Goal: Find specific page/section: Find specific page/section

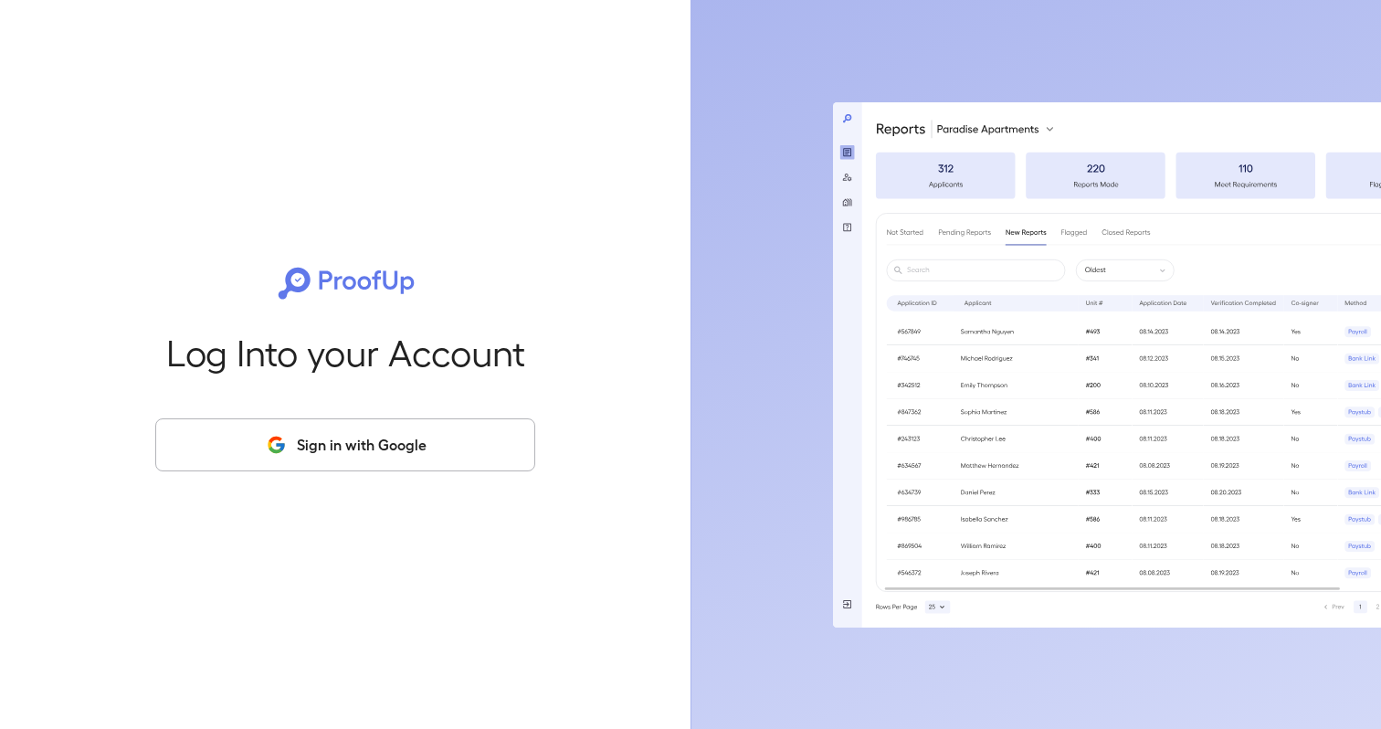
click at [362, 447] on button "Sign in with Google" at bounding box center [345, 444] width 380 height 53
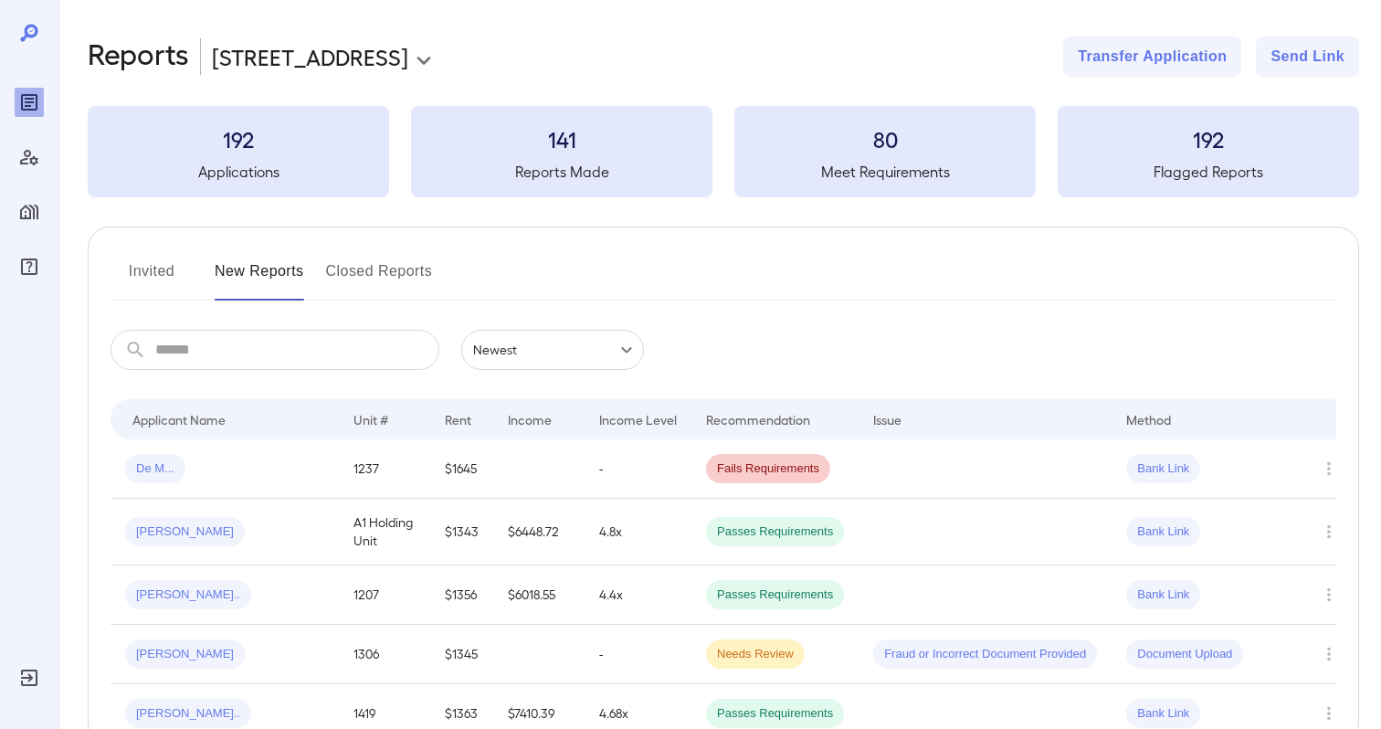
click at [37, 152] on icon "Manage Users" at bounding box center [29, 157] width 22 height 22
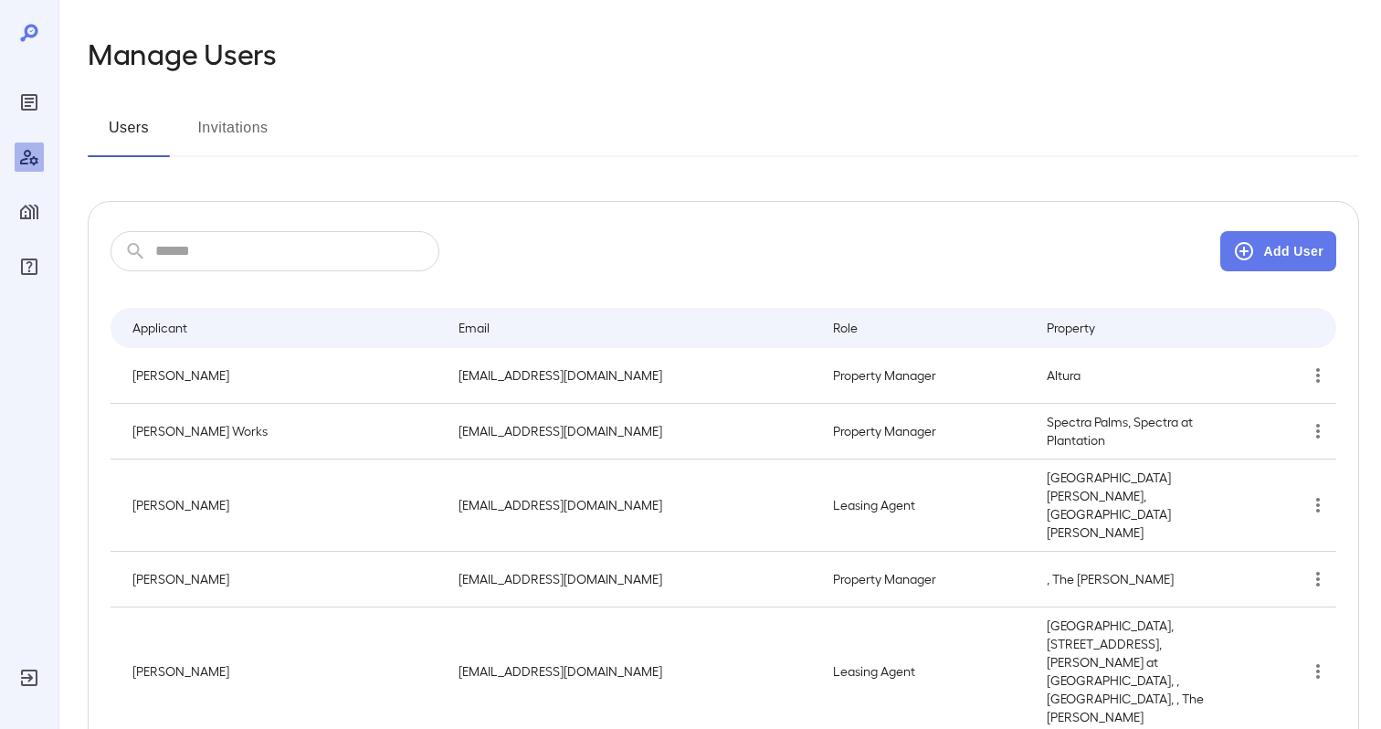
click at [34, 113] on div "Reports" at bounding box center [29, 102] width 29 height 29
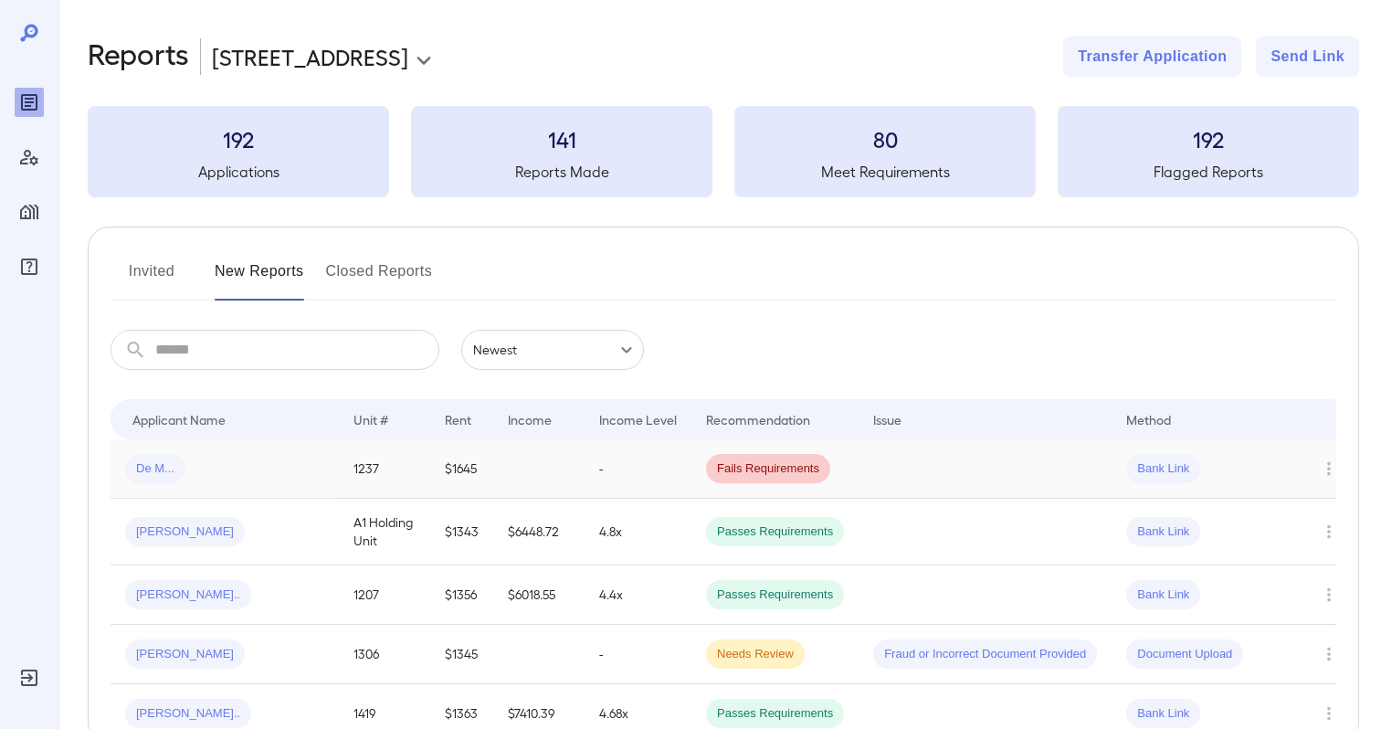
click at [496, 455] on td at bounding box center [538, 468] width 91 height 59
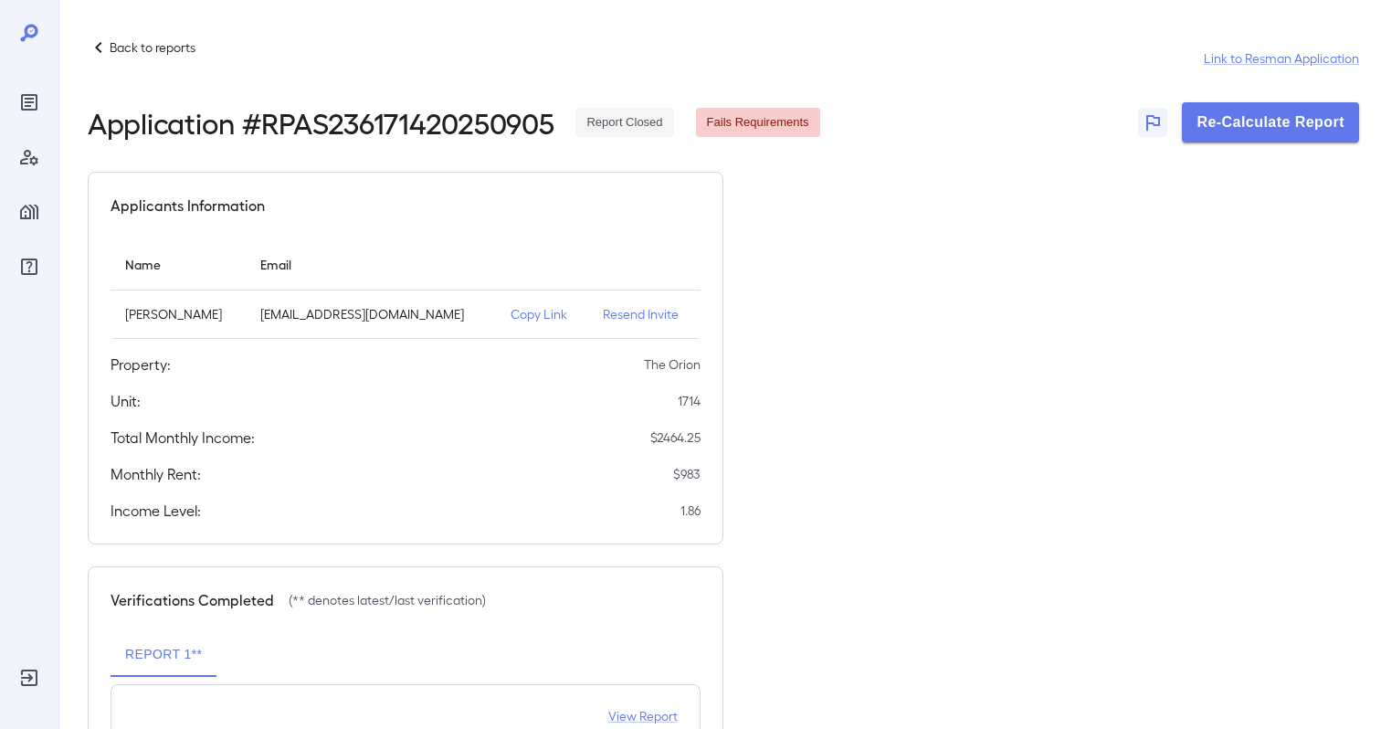
click at [561, 200] on div "Applicants Information" at bounding box center [406, 206] width 590 height 22
click at [328, 123] on h2 "Application # RPAS236171420250905" at bounding box center [321, 122] width 466 height 33
copy h2 "RPAS236171420250905"
click at [161, 49] on p "Back to reports" at bounding box center [153, 47] width 86 height 18
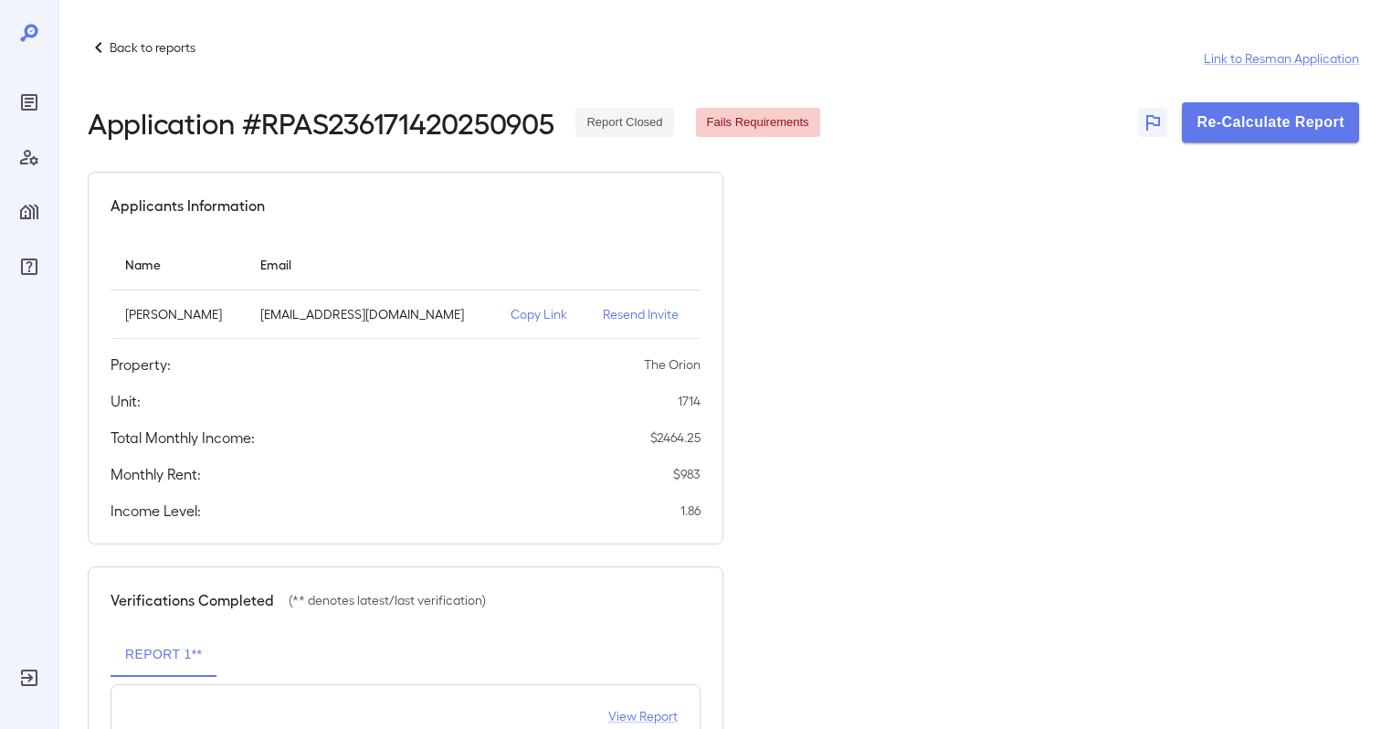
click at [133, 61] on div "Back to reports Link to Resman Application" at bounding box center [723, 59] width 1271 height 44
click at [136, 40] on p "Back to reports" at bounding box center [153, 47] width 86 height 18
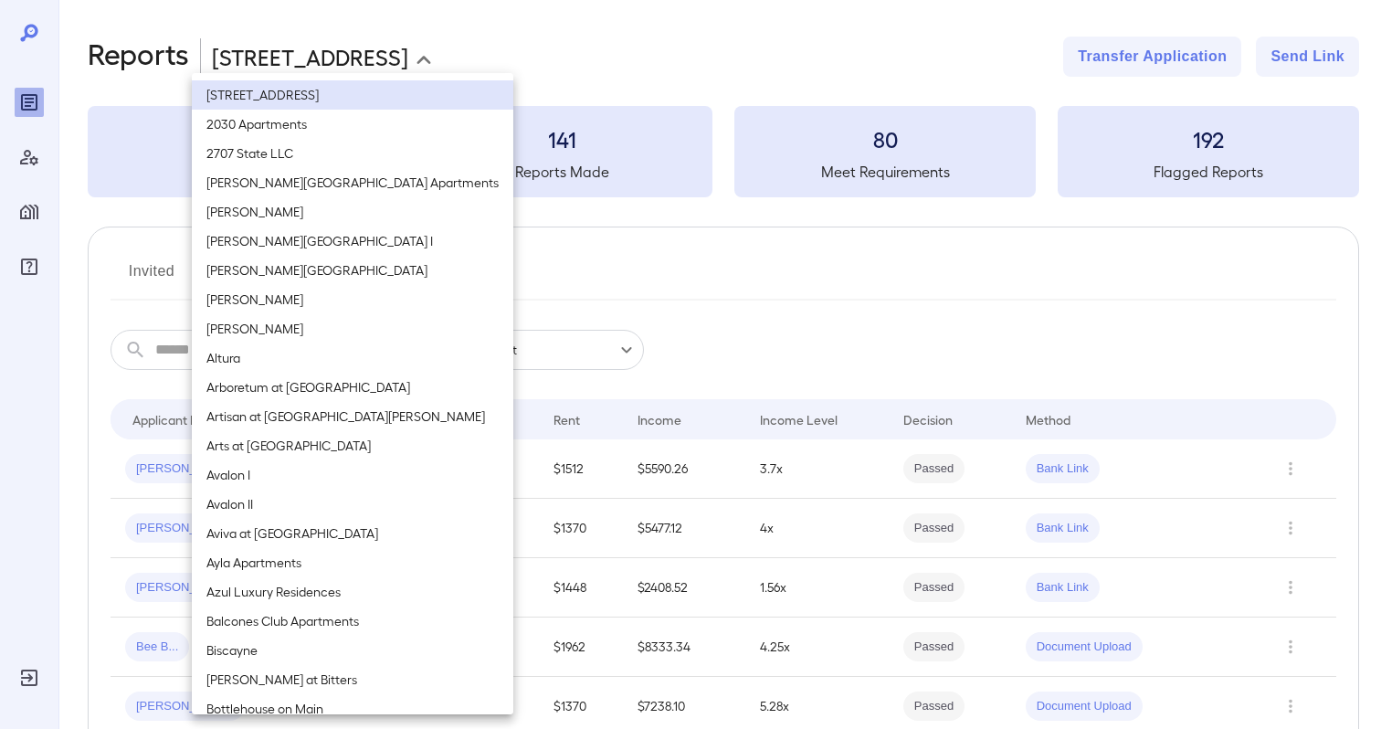
click at [275, 50] on body "**********" at bounding box center [690, 364] width 1381 height 729
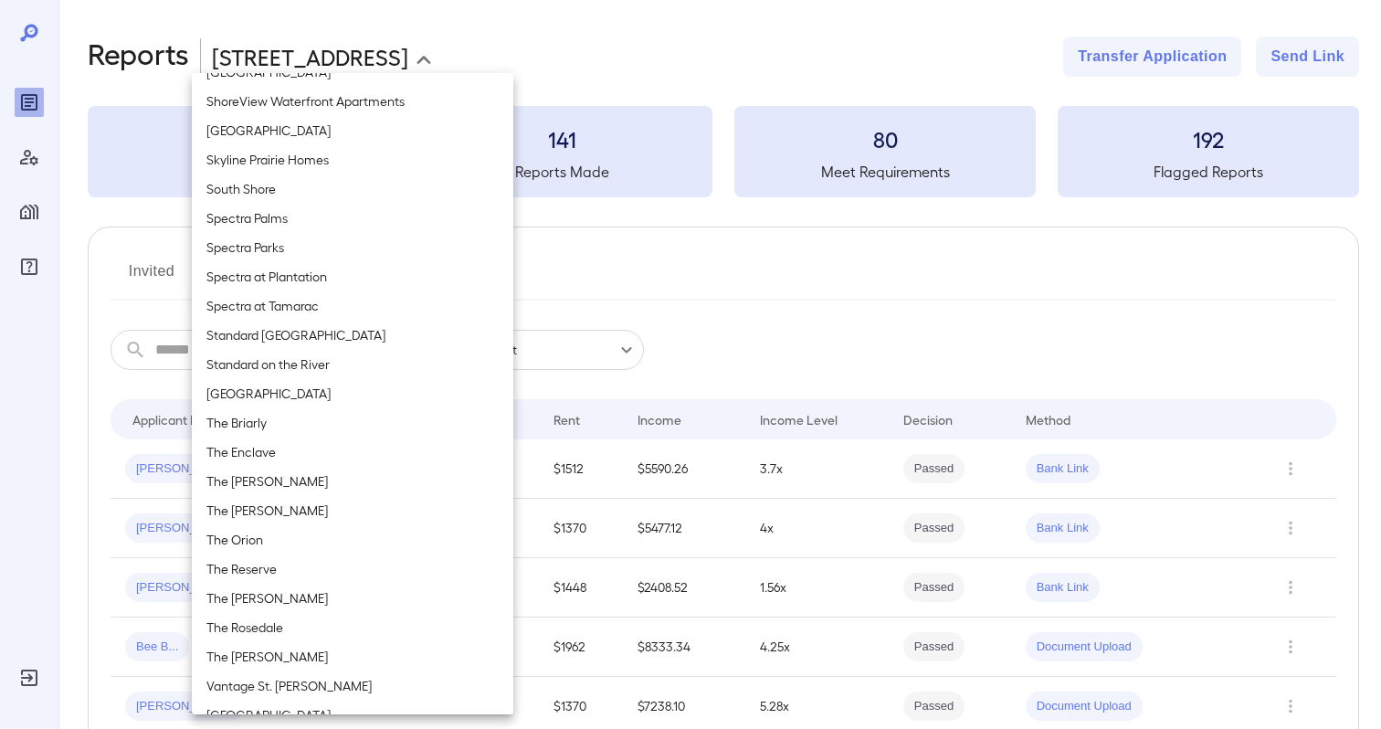
scroll to position [2092, 0]
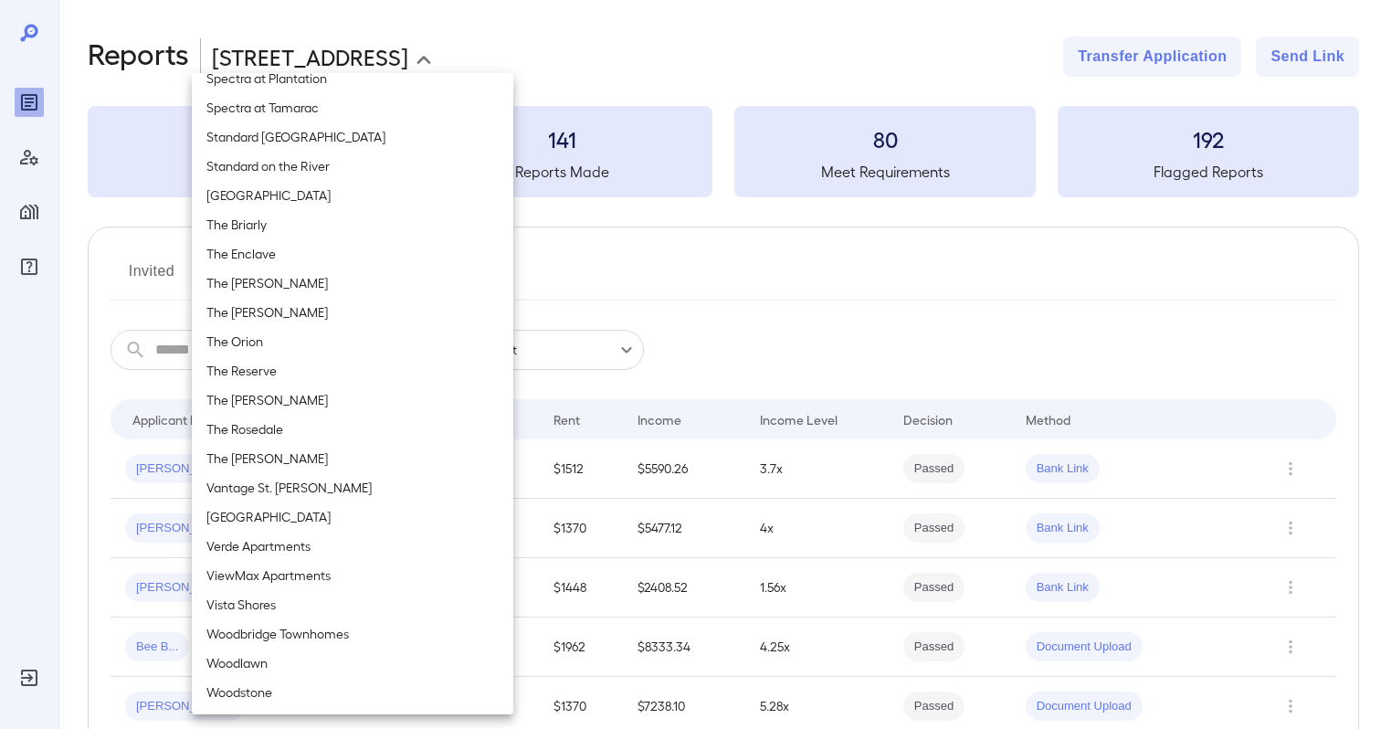
click at [262, 335] on li "The Orion" at bounding box center [352, 341] width 321 height 29
type input "**********"
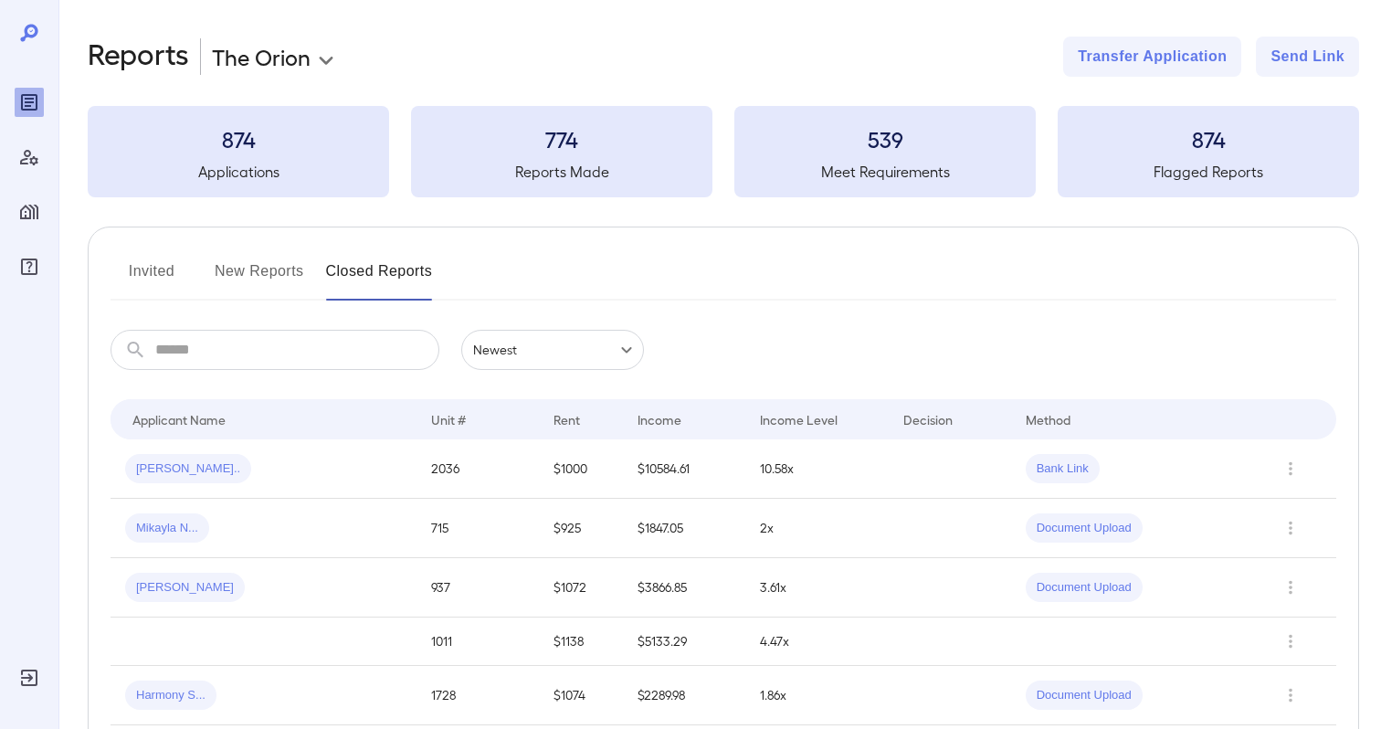
click at [225, 359] on input "text" at bounding box center [297, 350] width 284 height 40
paste input "**********"
type input "**********"
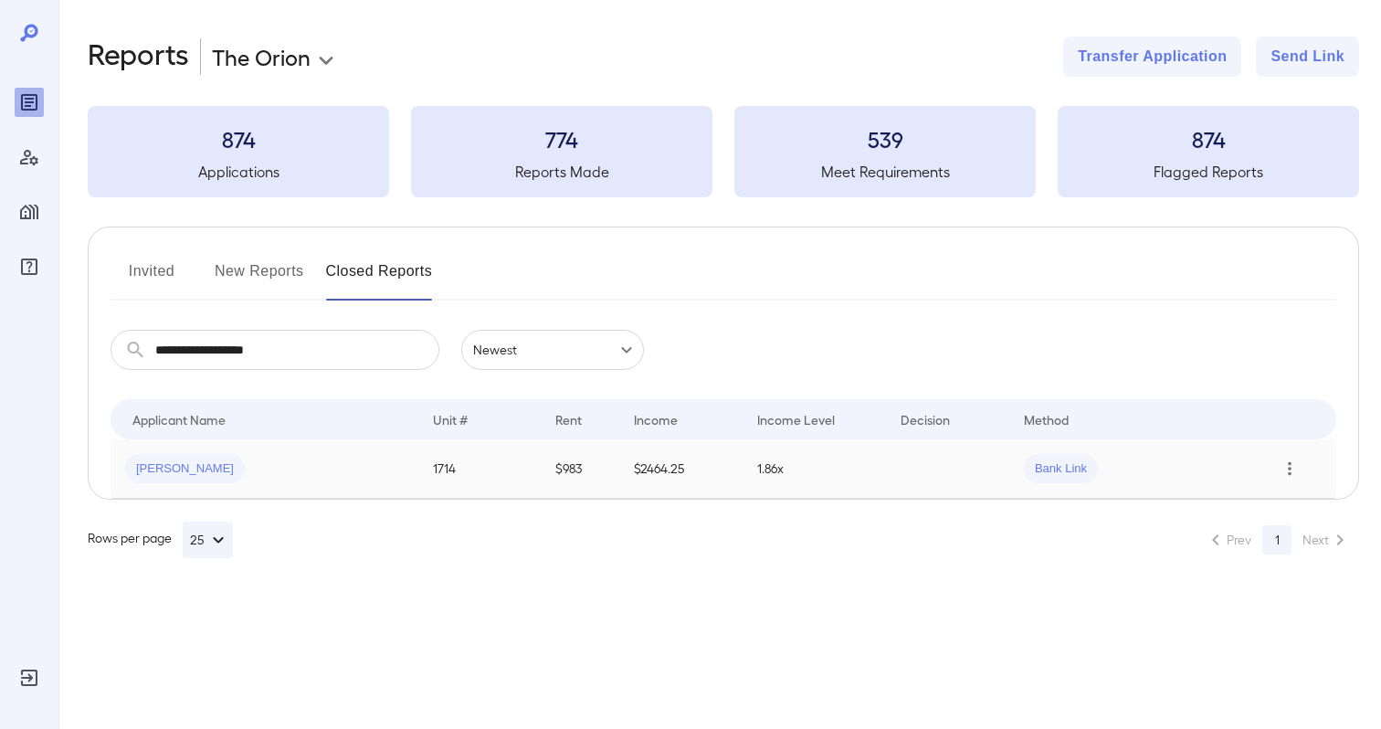
click at [1295, 469] on icon "Row Actions" at bounding box center [1290, 469] width 20 height 22
click at [899, 609] on div at bounding box center [690, 364] width 1381 height 729
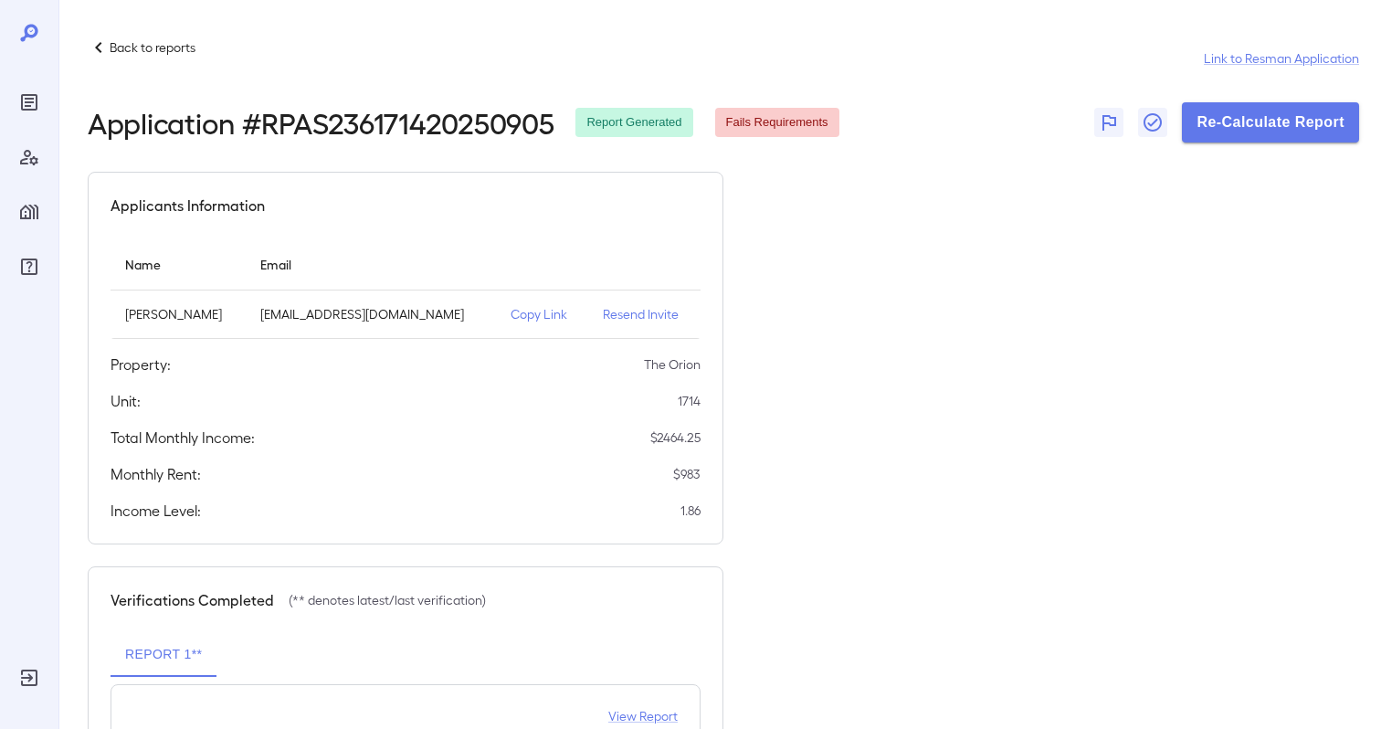
click at [439, 124] on h2 "Application # RPAS236171420250905" at bounding box center [321, 122] width 466 height 33
copy h2 "RPAS236171420250905"
click at [166, 48] on p "Back to reports" at bounding box center [153, 47] width 86 height 18
